Goal: Task Accomplishment & Management: Use online tool/utility

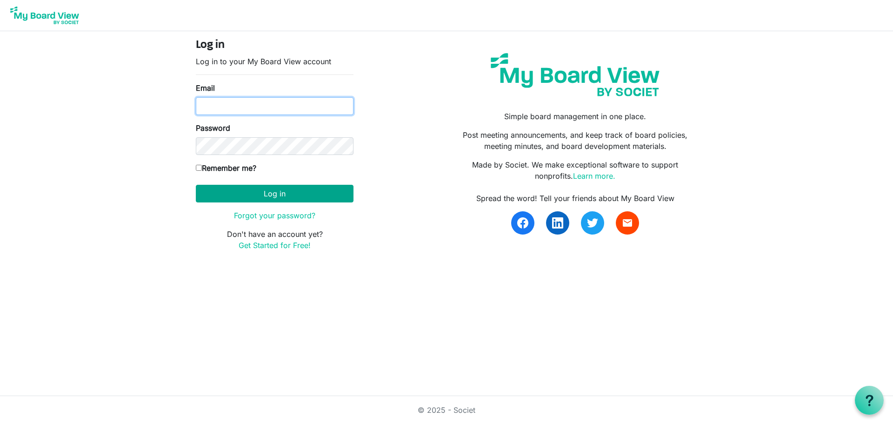
type input "[EMAIL_ADDRESS][DOMAIN_NAME]"
click at [270, 194] on button "Log in" at bounding box center [275, 194] width 158 height 18
type input "[EMAIL_ADDRESS][DOMAIN_NAME]"
click at [294, 196] on button "Log in" at bounding box center [275, 194] width 158 height 18
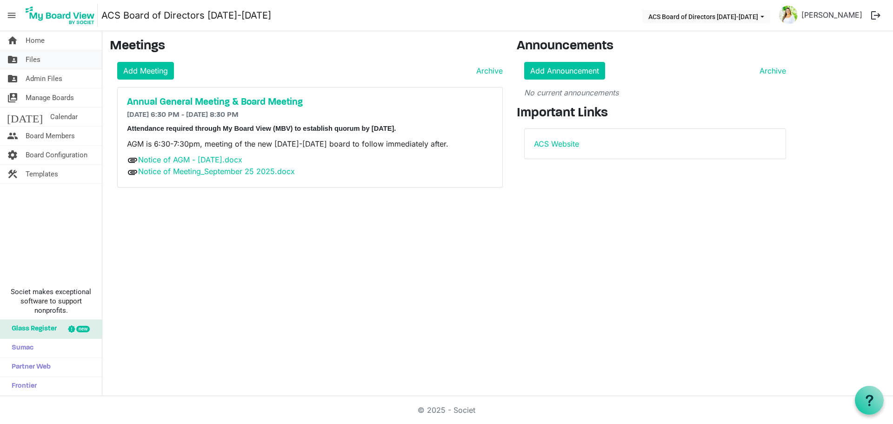
click at [48, 63] on link "folder_shared Files" at bounding box center [51, 59] width 102 height 19
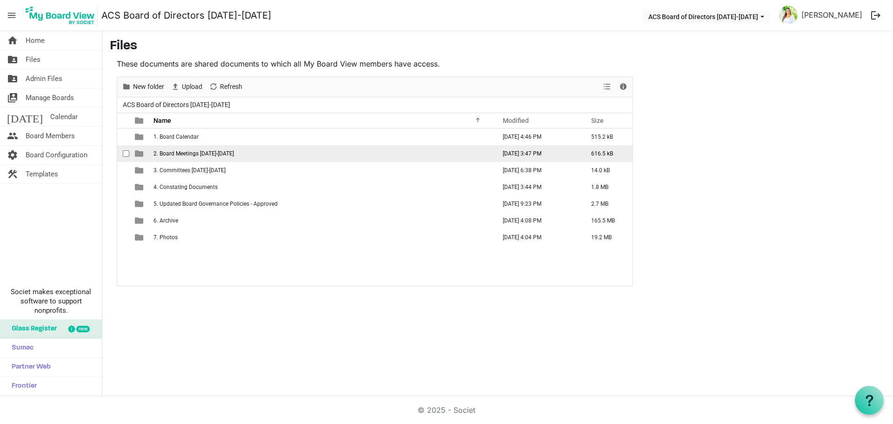
click at [190, 154] on span "2. Board Meetings 2025-2026" at bounding box center [194, 153] width 80 height 7
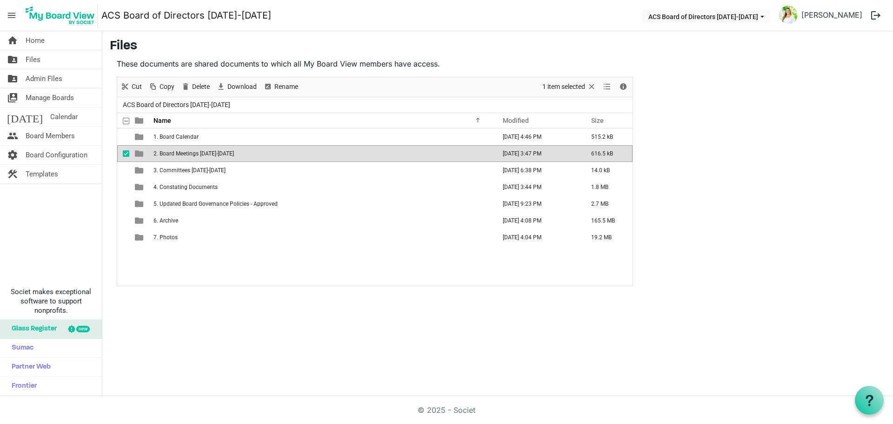
click at [190, 154] on span "2. Board Meetings 2025-2026" at bounding box center [194, 153] width 80 height 7
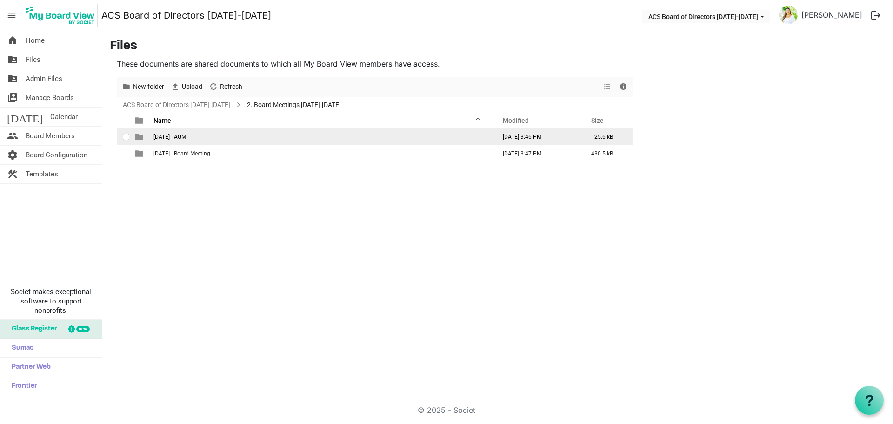
click at [186, 134] on span "September 25 2025 - AGM" at bounding box center [170, 137] width 33 height 7
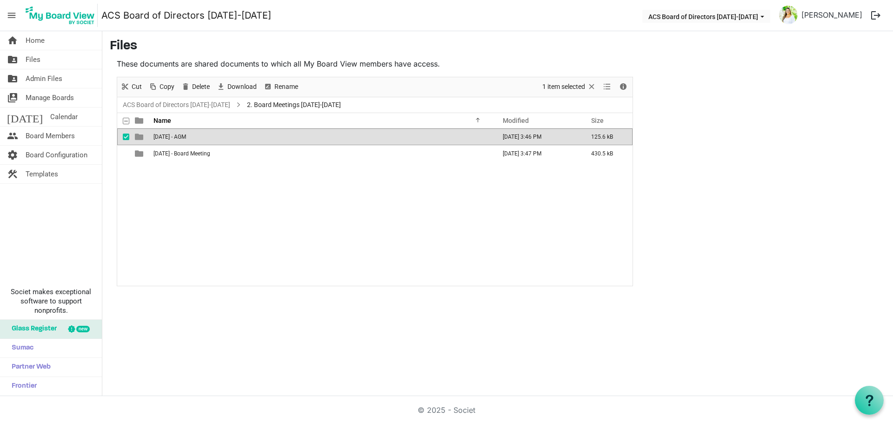
click at [186, 134] on span "September 25 2025 - AGM" at bounding box center [170, 137] width 33 height 7
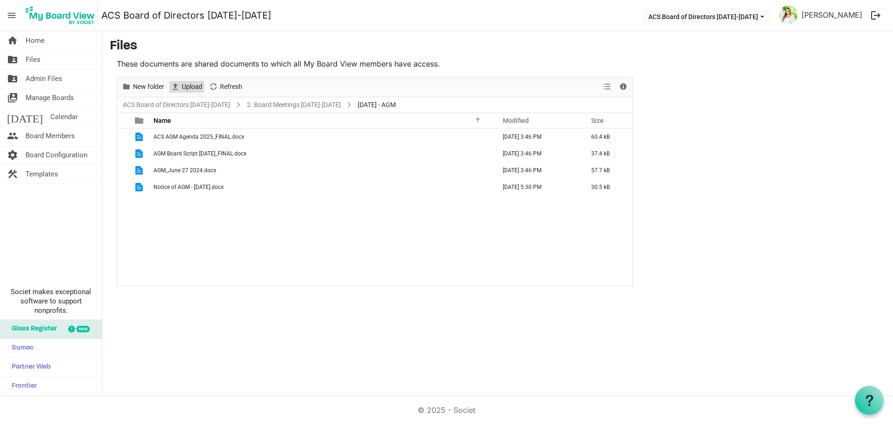
click at [194, 89] on span "Upload" at bounding box center [192, 87] width 22 height 12
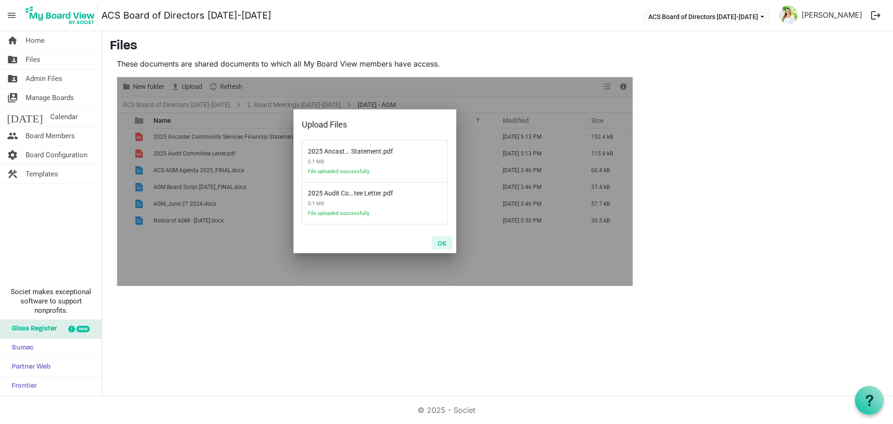
click at [443, 243] on button "OK" at bounding box center [442, 242] width 21 height 13
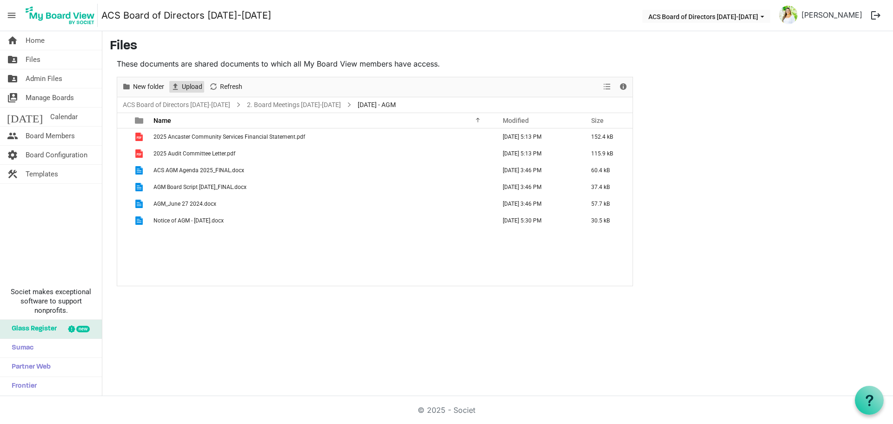
click at [183, 85] on span "Upload" at bounding box center [192, 87] width 22 height 12
click at [180, 88] on span "Upload" at bounding box center [175, 87] width 11 height 12
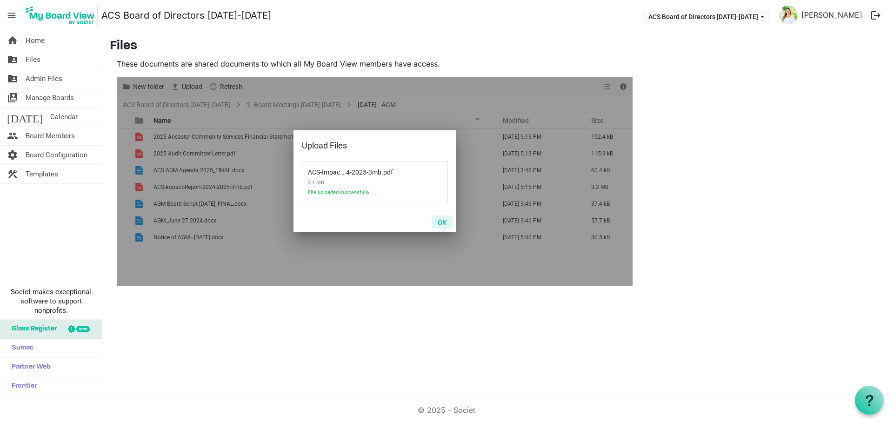
click at [448, 221] on button "OK" at bounding box center [442, 221] width 21 height 13
